Goal: Information Seeking & Learning: Learn about a topic

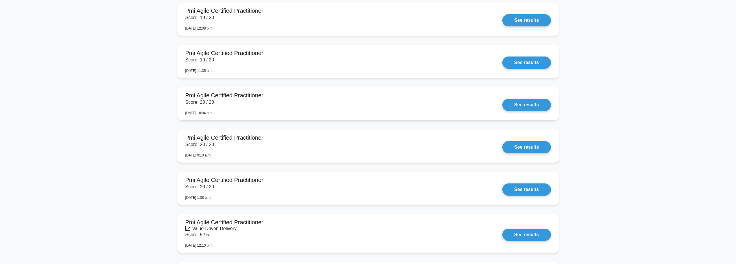
click at [642, 200] on main "Your level: Pmi Acp Expert Continue practicing Percentile You are better than 1…" at bounding box center [368, 94] width 736 height 1424
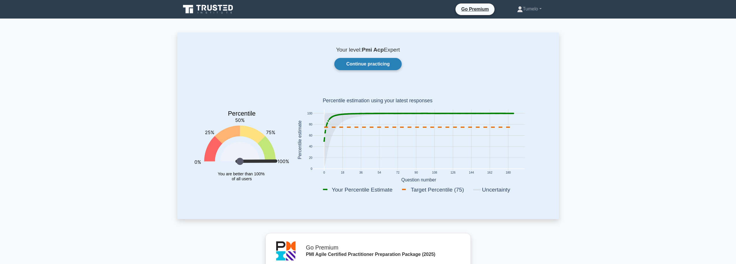
click at [372, 63] on link "Continue practicing" at bounding box center [367, 64] width 67 height 12
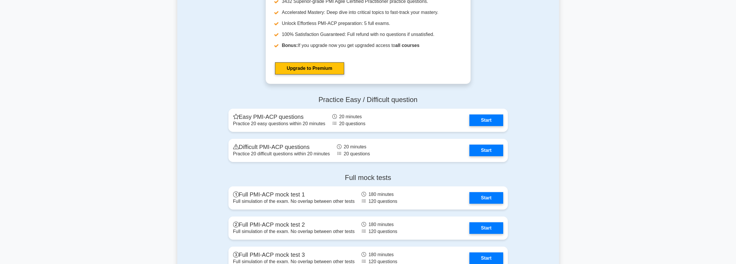
scroll to position [1678, 0]
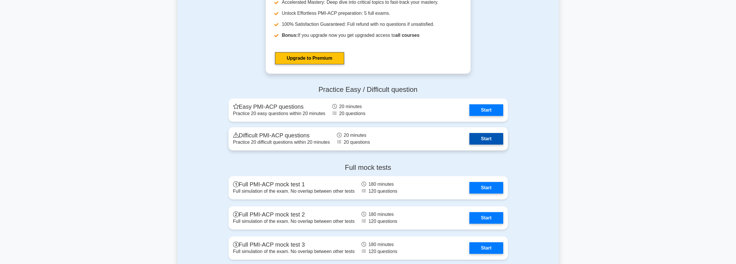
click at [496, 139] on link "Start" at bounding box center [486, 139] width 34 height 12
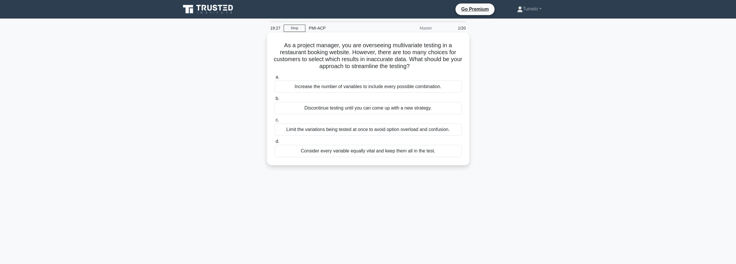
click at [362, 132] on div "Limit the variations being tested at once to avoid option overload and confusio…" at bounding box center [368, 129] width 187 height 12
click at [275, 122] on input "c. Limit the variations being tested at once to avoid option overload and confu…" at bounding box center [275, 120] width 0 height 4
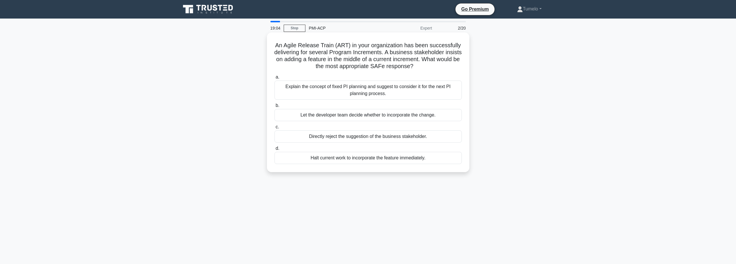
click at [371, 93] on div "Explain the concept of fixed PI planning and suggest to consider it for the nex…" at bounding box center [368, 89] width 187 height 19
click at [275, 79] on input "a. Explain the concept of fixed PI planning and suggest to consider it for the …" at bounding box center [275, 77] width 0 height 4
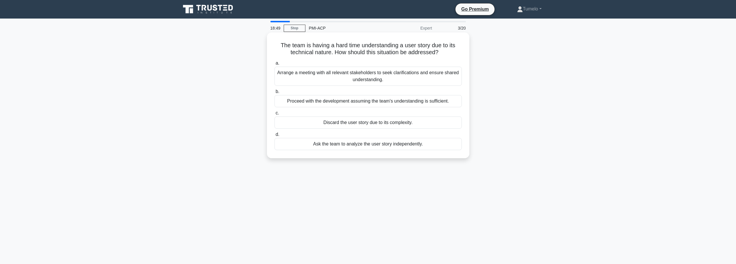
click at [371, 82] on div "Arrange a meeting with all relevant stakeholders to seek clarifications and ens…" at bounding box center [368, 76] width 187 height 19
click at [275, 65] on input "a. Arrange a meeting with all relevant stakeholders to seek clarifications and …" at bounding box center [275, 63] width 0 height 4
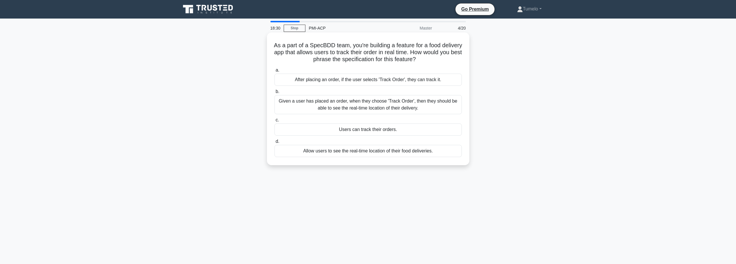
click at [341, 108] on div "Given a user has placed an order, when they choose 'Track Order', then they sho…" at bounding box center [368, 104] width 187 height 19
click at [275, 93] on input "b. Given a user has placed an order, when they choose 'Track Order', then they …" at bounding box center [275, 92] width 0 height 4
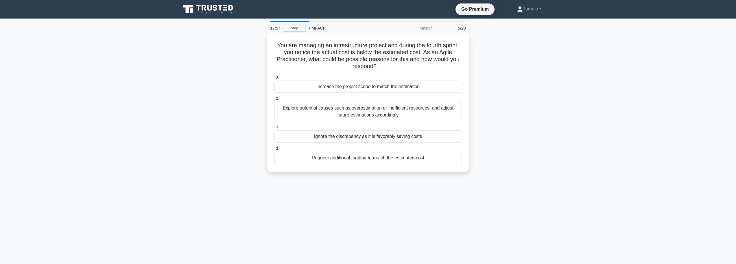
click at [378, 117] on div "Explore potential causes such as overestimation or inefficient resources, and a…" at bounding box center [368, 111] width 187 height 19
click at [275, 100] on input "b. Explore potential causes such as overestimation or inefficient resources, an…" at bounding box center [275, 99] width 0 height 4
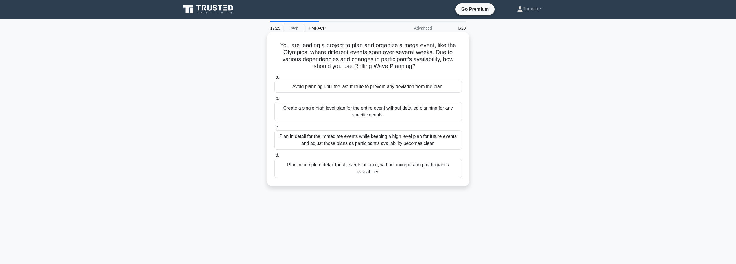
click at [359, 144] on div "Plan in detail for the immediate events while keeping a high level plan for fut…" at bounding box center [368, 139] width 187 height 19
click at [275, 129] on input "c. Plan in detail for the immediate events while keeping a high level plan for …" at bounding box center [275, 127] width 0 height 4
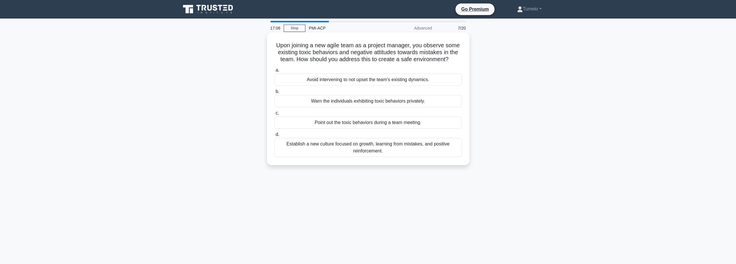
click at [380, 145] on div "Establish a new culture focused on growth, learning from mistakes, and positive…" at bounding box center [368, 147] width 187 height 19
click at [275, 136] on input "d. Establish a new culture focused on growth, learning from mistakes, and posit…" at bounding box center [275, 134] width 0 height 4
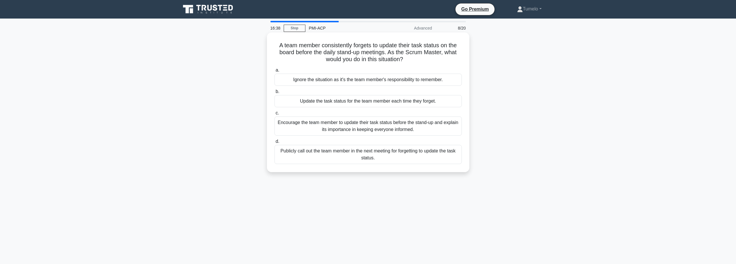
click at [373, 134] on div "Encourage the team member to update their task status before the stand-up and e…" at bounding box center [368, 125] width 187 height 19
click at [275, 115] on input "c. Encourage the team member to update their task status before the stand-up an…" at bounding box center [275, 113] width 0 height 4
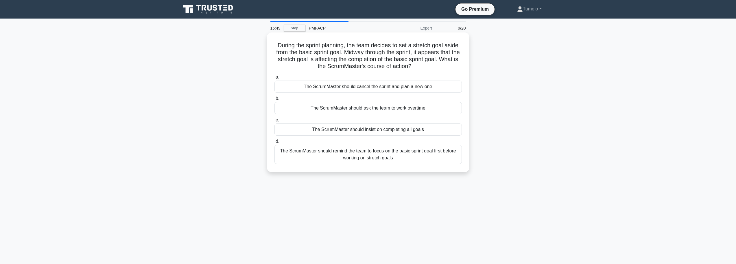
click at [366, 156] on div "The ScrumMaster should remind the team to focus on the basic sprint goal first …" at bounding box center [368, 154] width 187 height 19
click at [275, 143] on input "d. The ScrumMaster should remind the team to focus on the basic sprint goal fir…" at bounding box center [275, 141] width 0 height 4
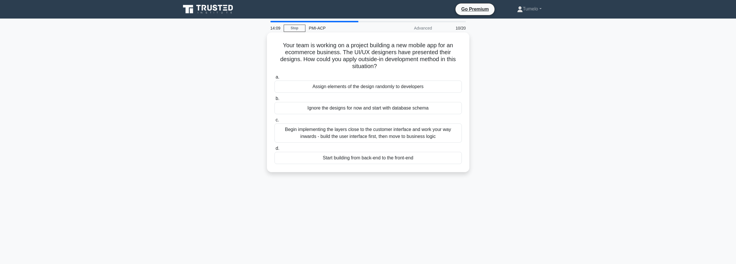
click at [346, 137] on div "Begin implementing the layers close to the customer interface and work your way…" at bounding box center [368, 132] width 187 height 19
click at [275, 122] on input "c. Begin implementing the layers close to the customer interface and work your …" at bounding box center [275, 120] width 0 height 4
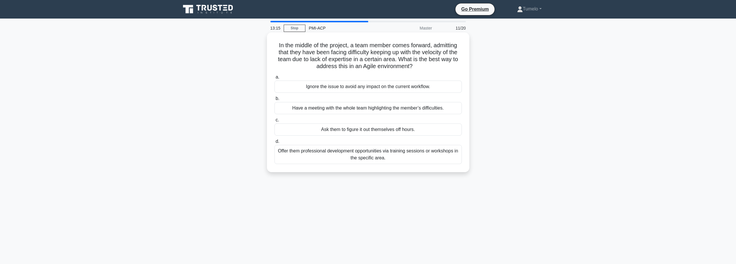
click at [338, 156] on div "Offer them professional development opportunities via training sessions or work…" at bounding box center [368, 154] width 187 height 19
click at [275, 143] on input "d. Offer them professional development opportunities via training sessions or w…" at bounding box center [275, 141] width 0 height 4
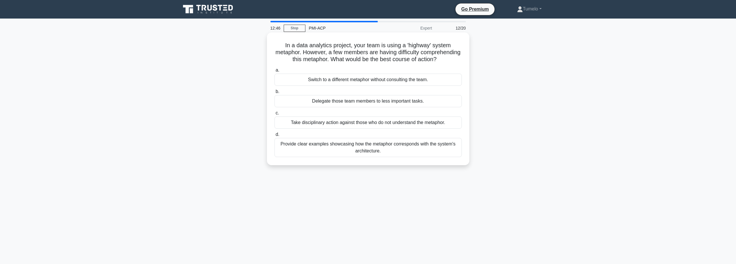
click at [395, 157] on div "Provide clear examples showcasing how the metaphor corresponds with the system'…" at bounding box center [368, 147] width 187 height 19
click at [275, 136] on input "d. Provide clear examples showcasing how the metaphor corresponds with the syst…" at bounding box center [275, 134] width 0 height 4
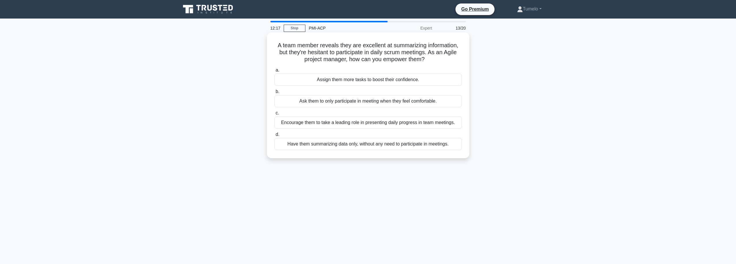
click at [336, 124] on div "Encourage them to take a leading role in presenting daily progress in team meet…" at bounding box center [368, 122] width 187 height 12
click at [275, 115] on input "c. Encourage them to take a leading role in presenting daily progress in team m…" at bounding box center [275, 113] width 0 height 4
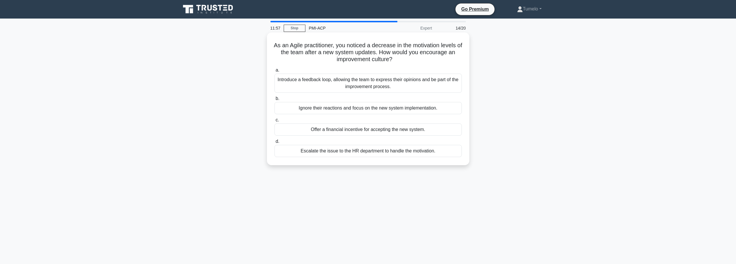
click at [369, 87] on div "Introduce a feedback loop, allowing the team to express their opinions and be p…" at bounding box center [368, 82] width 187 height 19
click at [275, 72] on input "a. Introduce a feedback loop, allowing the team to express their opinions and b…" at bounding box center [275, 70] width 0 height 4
click at [399, 88] on div "Facilitate a collaborative decision-making process involving all team members, …" at bounding box center [368, 82] width 187 height 19
click at [406, 88] on div "Facilitate a collaborative decision-making process involving all team members, …" at bounding box center [368, 82] width 187 height 19
click at [275, 72] on input "a. Facilitate a collaborative decision-making process involving all team member…" at bounding box center [275, 70] width 0 height 4
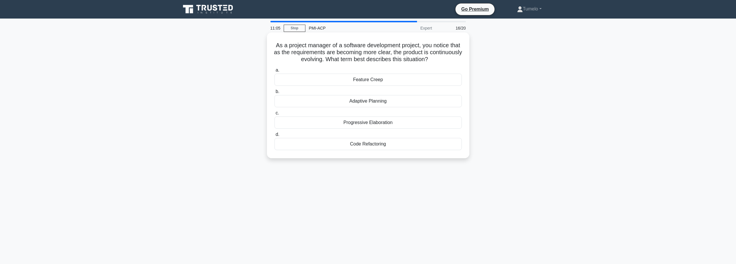
click at [372, 124] on div "Progressive Elaboration" at bounding box center [368, 122] width 187 height 12
click at [275, 115] on input "c. Progressive Elaboration" at bounding box center [275, 113] width 0 height 4
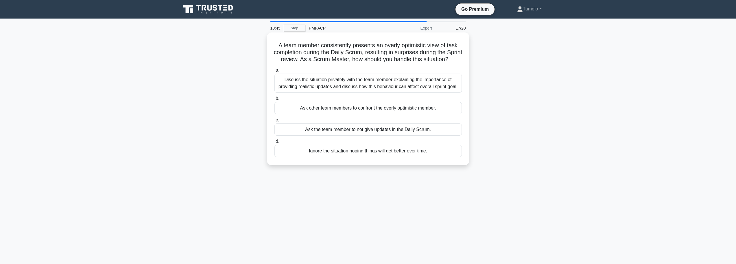
click at [410, 93] on div "Discuss the situation privately with the team member explaining the importance …" at bounding box center [368, 82] width 187 height 19
click at [275, 72] on input "a. Discuss the situation privately with the team member explaining the importan…" at bounding box center [275, 70] width 0 height 4
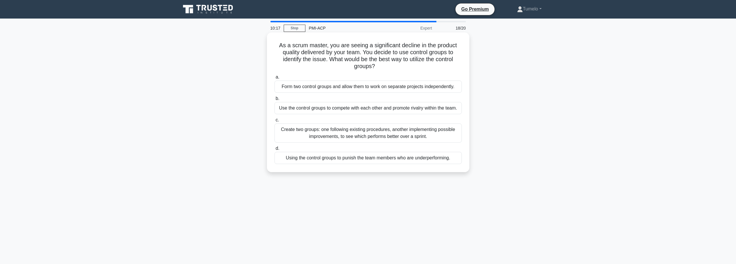
click at [421, 134] on div "Create two groups: one following existing procedures, another implementing poss…" at bounding box center [368, 132] width 187 height 19
click at [275, 122] on input "c. Create two groups: one following existing procedures, another implementing p…" at bounding box center [275, 120] width 0 height 4
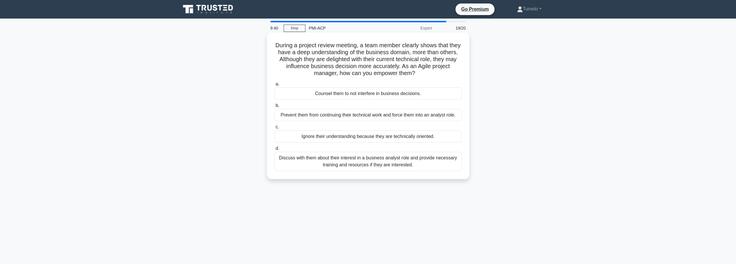
click at [396, 162] on div "Discuss with them about their interest in a business analyst role and provide n…" at bounding box center [368, 161] width 187 height 19
click at [275, 150] on input "d. Discuss with them about their interest in a business analyst role and provid…" at bounding box center [275, 148] width 0 height 4
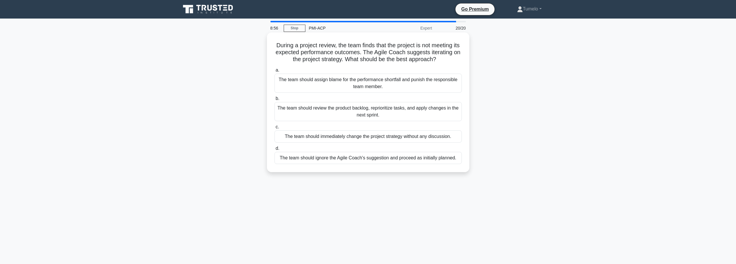
drag, startPoint x: 389, startPoint y: 118, endPoint x: 328, endPoint y: 113, distance: 61.6
click at [328, 113] on div "The team should review the product backlog, reprioritize tasks, and apply chang…" at bounding box center [368, 111] width 187 height 19
click at [275, 100] on input "b. The team should review the product backlog, reprioritize tasks, and apply ch…" at bounding box center [275, 99] width 0 height 4
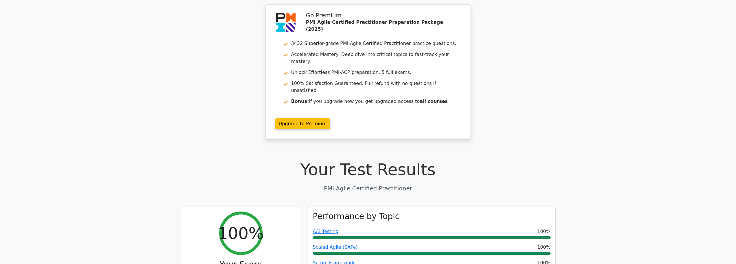
scroll to position [29, 0]
